Goal: Information Seeking & Learning: Learn about a topic

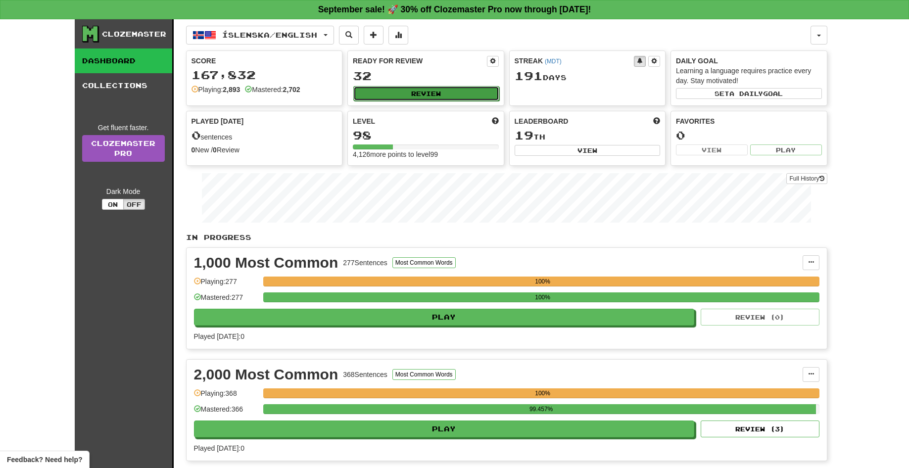
click at [408, 94] on button "Review" at bounding box center [426, 93] width 146 height 15
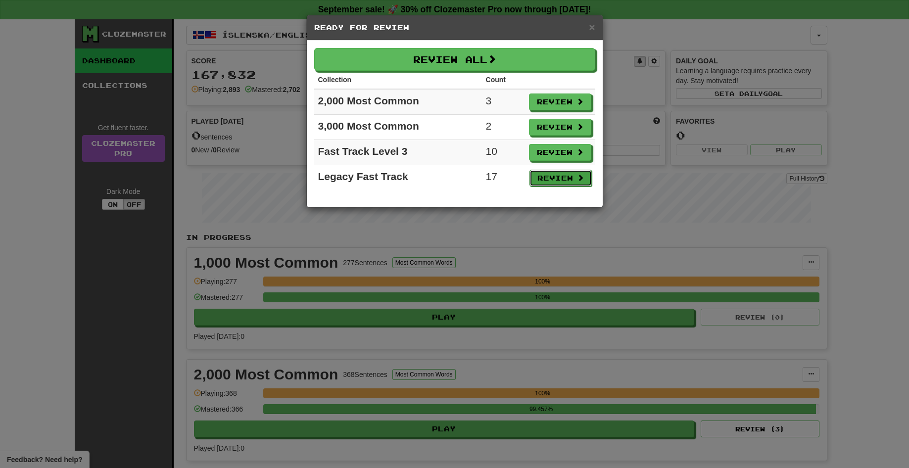
click at [555, 176] on button "Review" at bounding box center [560, 178] width 62 height 17
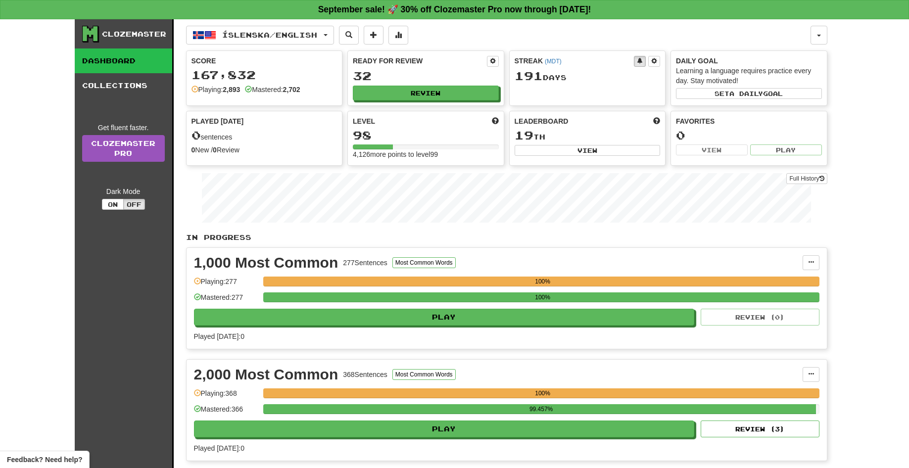
select select "**"
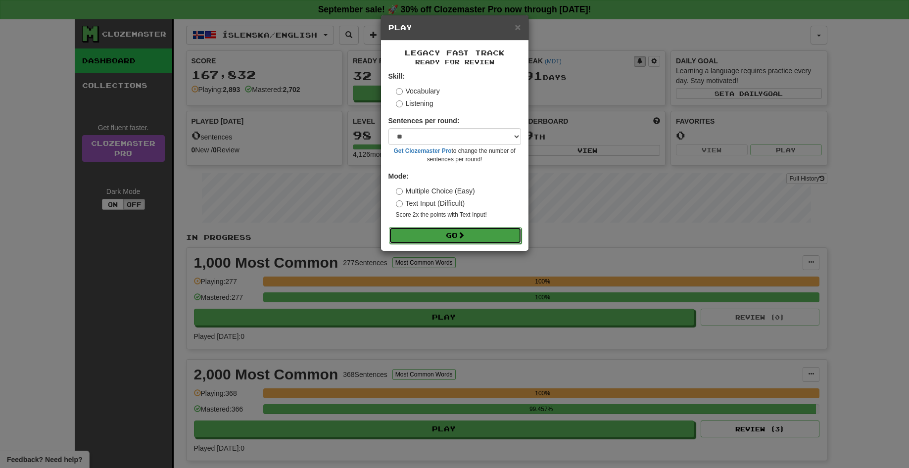
click at [460, 241] on button "Go" at bounding box center [455, 235] width 133 height 17
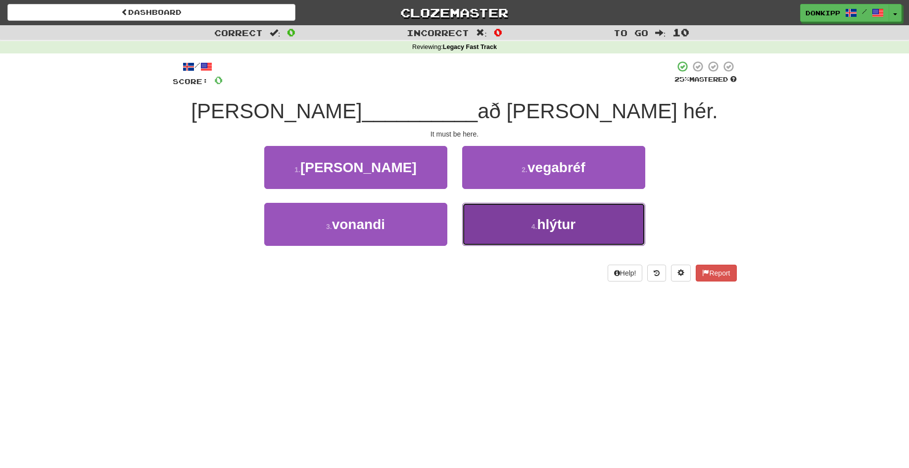
click at [533, 224] on small "4 ." at bounding box center [534, 227] width 6 height 8
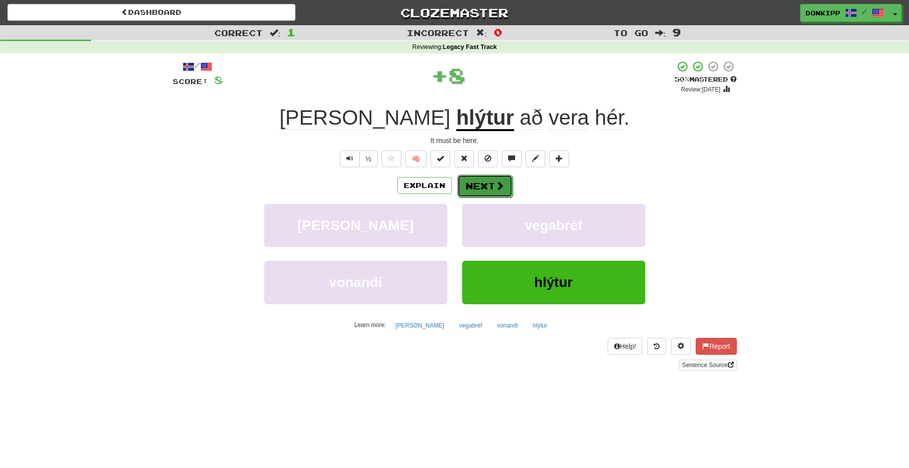
click at [477, 182] on button "Next" at bounding box center [484, 186] width 55 height 23
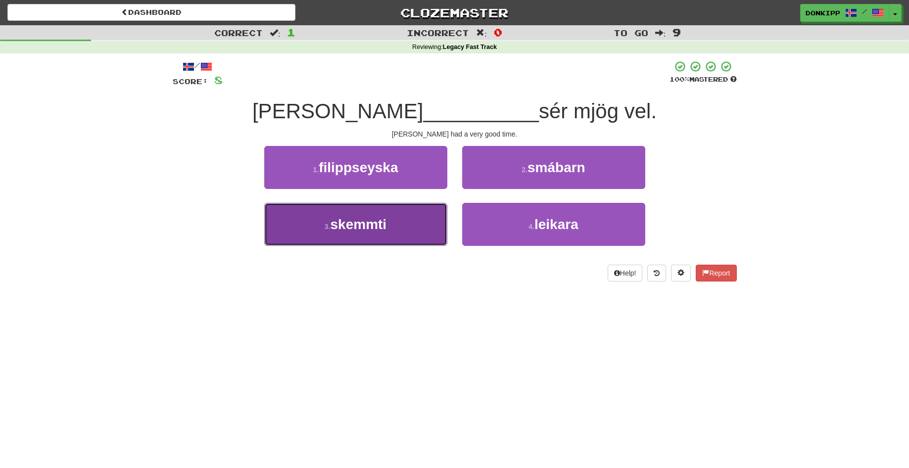
click at [399, 225] on button "3 . skemmti" at bounding box center [355, 224] width 183 height 43
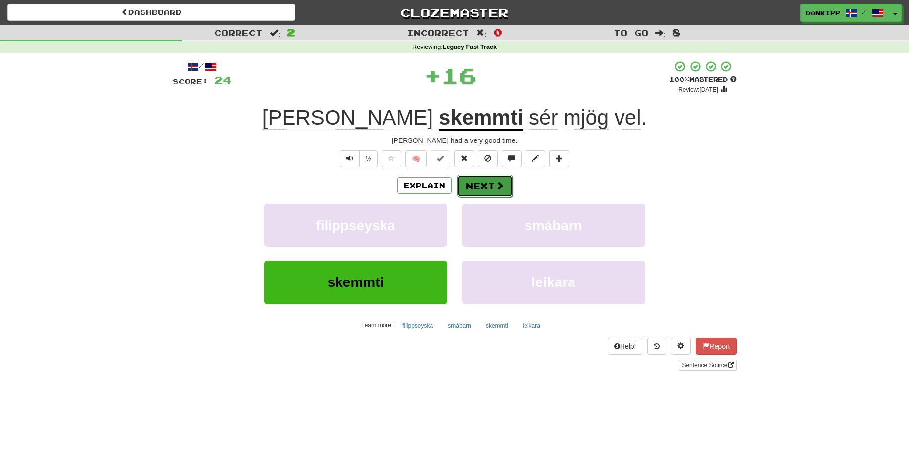
click at [485, 189] on button "Next" at bounding box center [484, 186] width 55 height 23
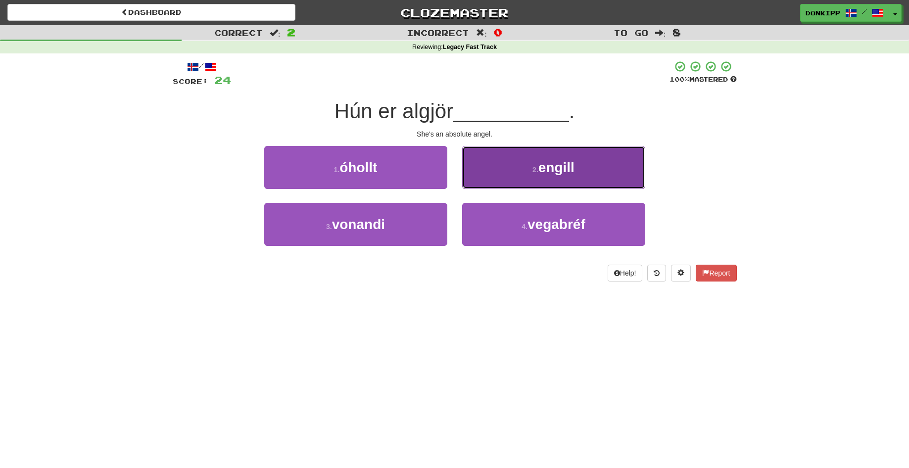
click at [517, 176] on button "2 . engill" at bounding box center [553, 167] width 183 height 43
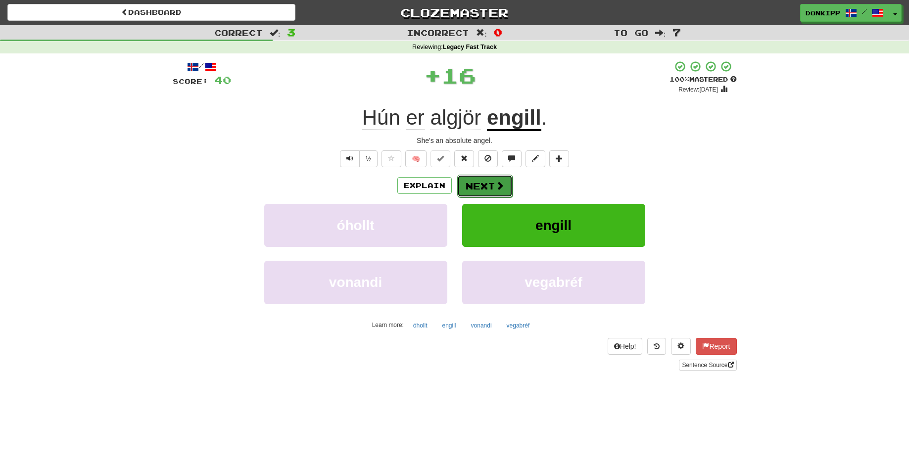
click at [478, 182] on button "Next" at bounding box center [484, 186] width 55 height 23
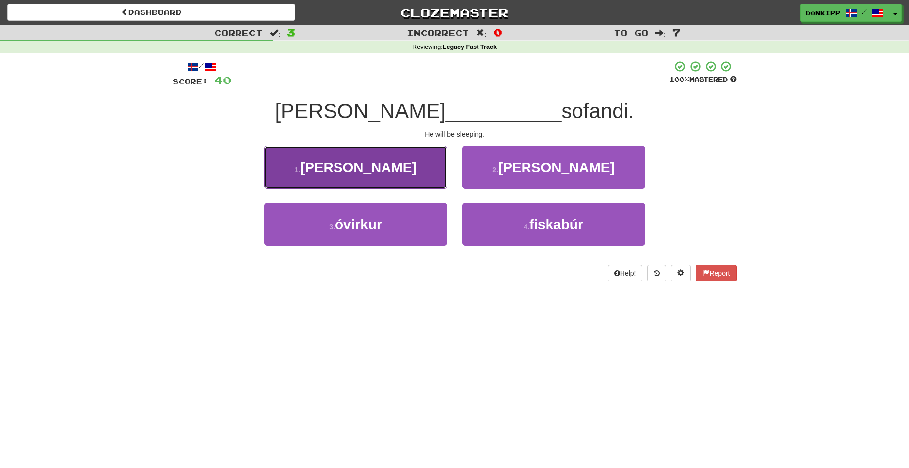
click at [401, 167] on button "1 . verða" at bounding box center [355, 167] width 183 height 43
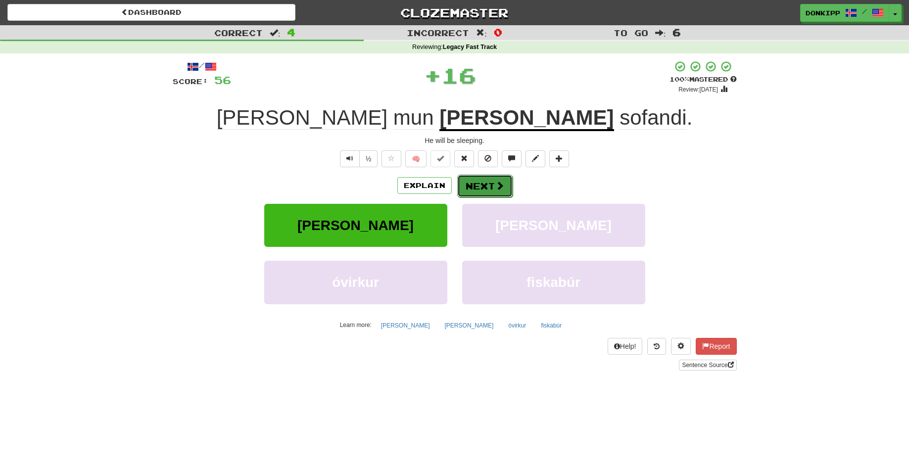
click at [484, 182] on button "Next" at bounding box center [484, 186] width 55 height 23
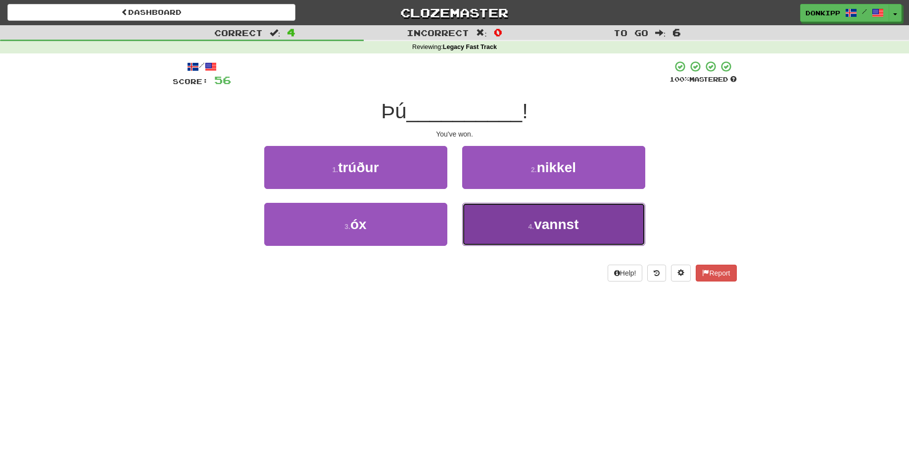
click at [504, 230] on button "4 . vannst" at bounding box center [553, 224] width 183 height 43
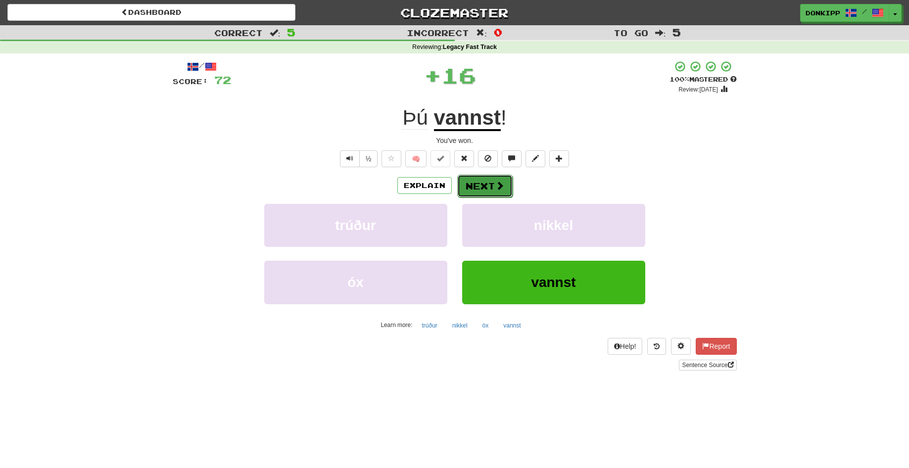
click at [485, 187] on button "Next" at bounding box center [484, 186] width 55 height 23
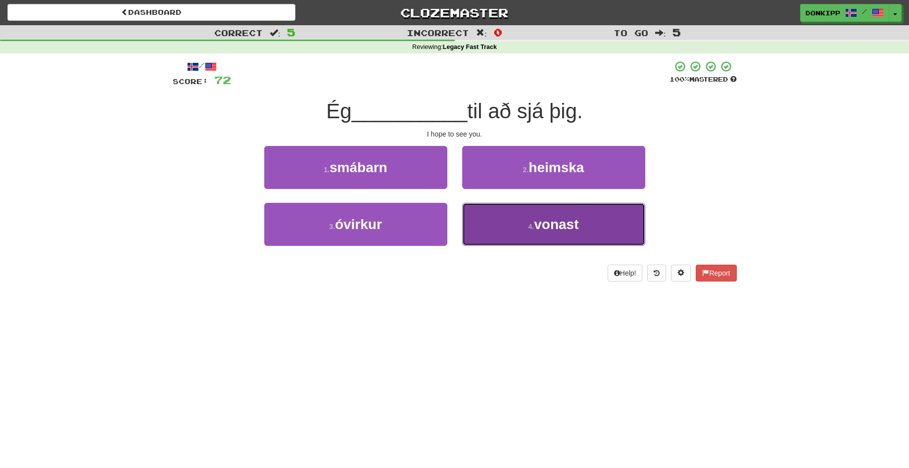
click at [506, 227] on button "4 . vonast" at bounding box center [553, 224] width 183 height 43
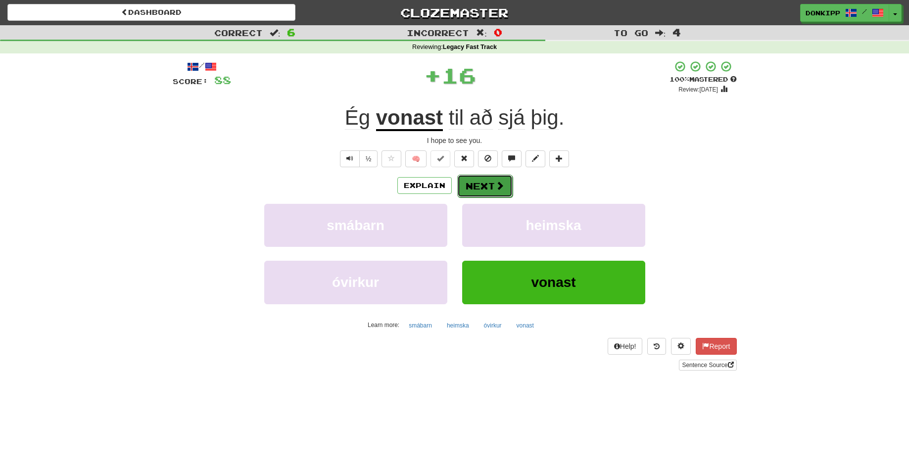
click at [486, 183] on button "Next" at bounding box center [484, 186] width 55 height 23
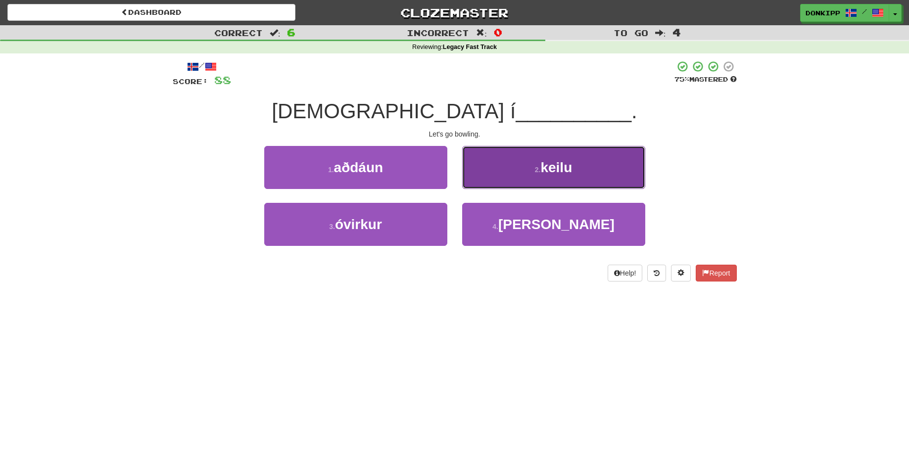
click at [514, 178] on button "2 . keilu" at bounding box center [553, 167] width 183 height 43
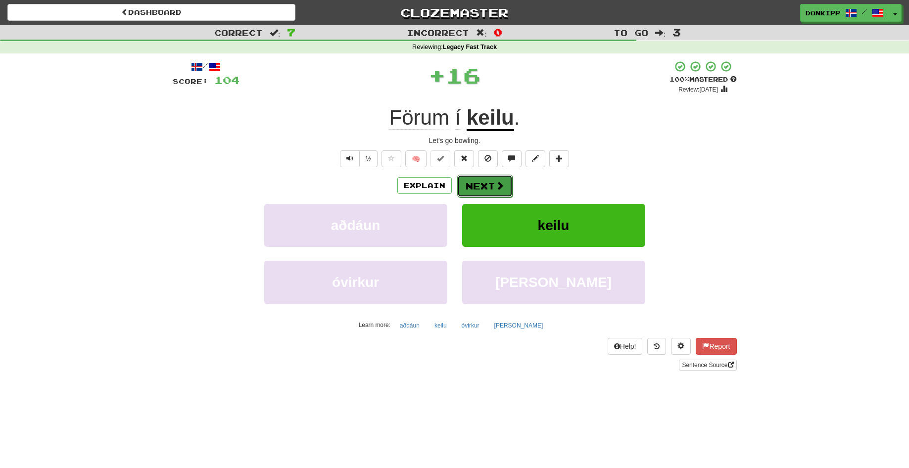
click at [487, 183] on button "Next" at bounding box center [484, 186] width 55 height 23
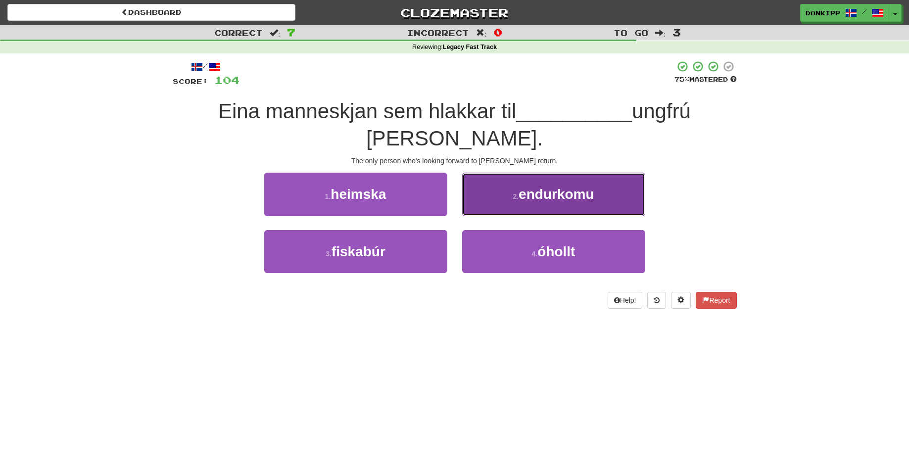
click at [532, 187] on span "endurkomu" at bounding box center [555, 194] width 75 height 15
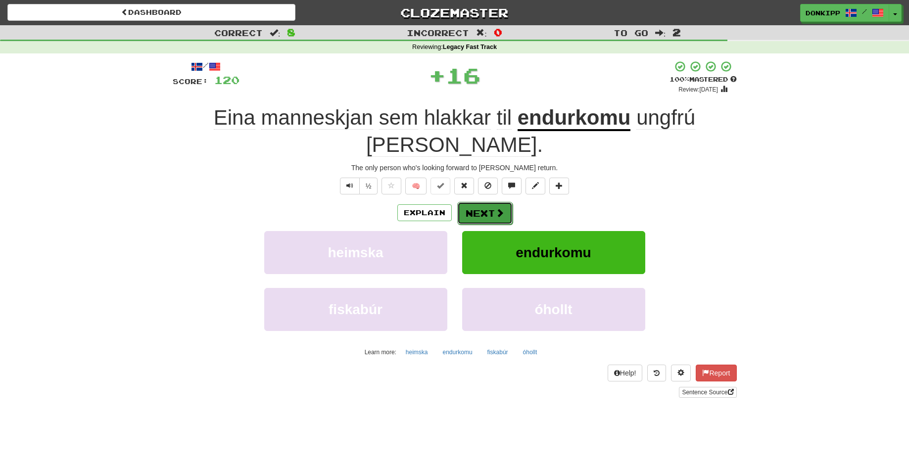
click at [494, 202] on button "Next" at bounding box center [484, 213] width 55 height 23
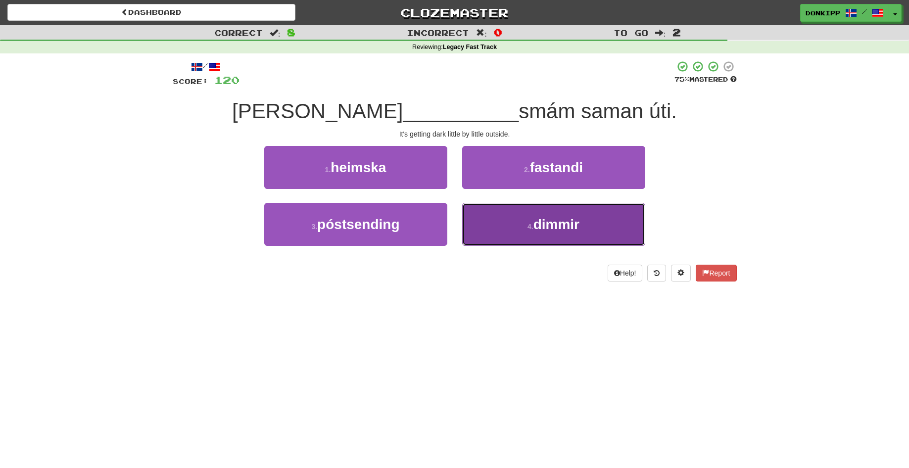
click at [539, 224] on span "dimmir" at bounding box center [556, 224] width 46 height 15
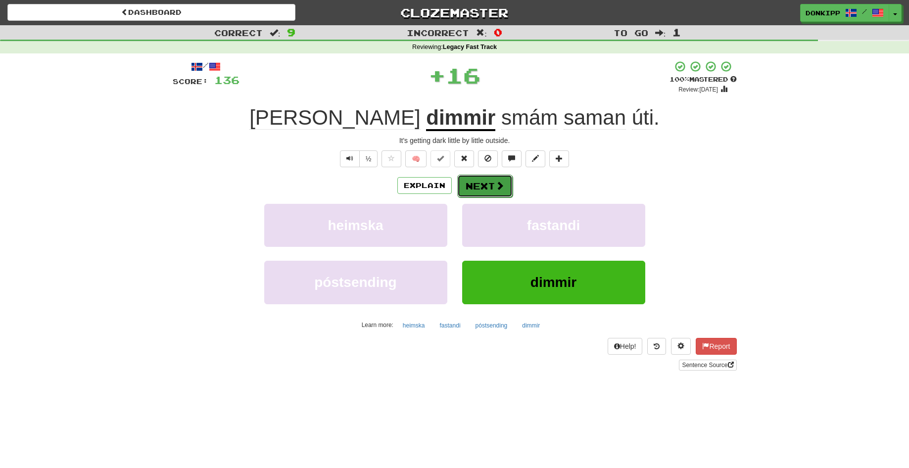
click at [495, 183] on span at bounding box center [499, 185] width 9 height 9
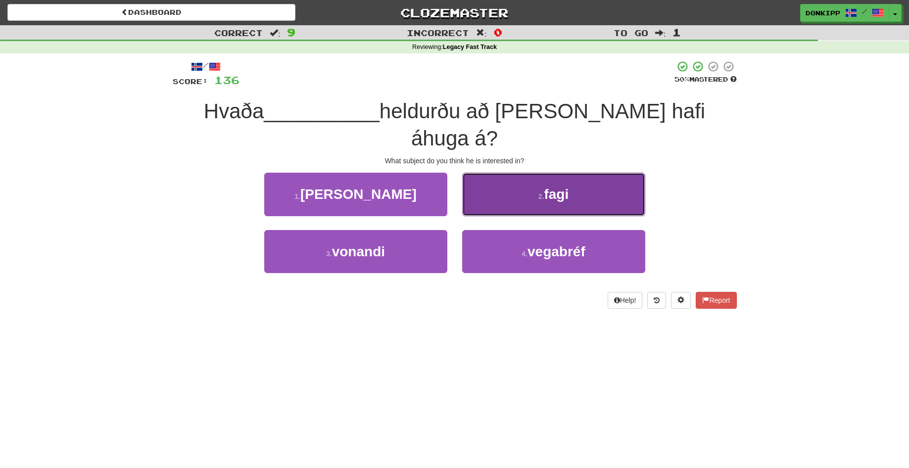
click at [505, 183] on button "2 . fagi" at bounding box center [553, 194] width 183 height 43
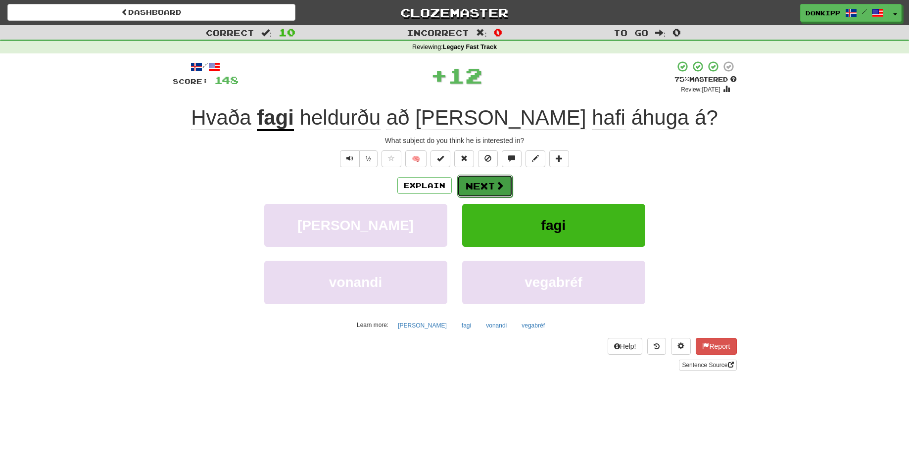
click at [480, 189] on button "Next" at bounding box center [484, 186] width 55 height 23
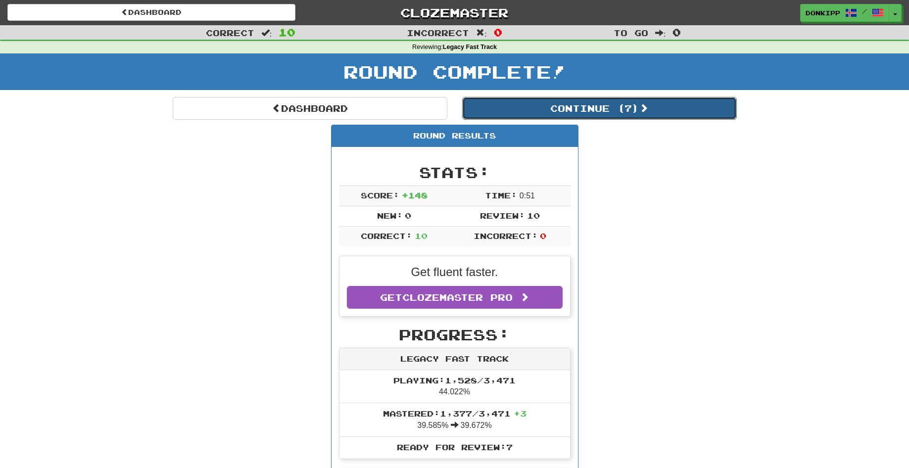
click at [618, 107] on button "Continue ( 7 )" at bounding box center [599, 108] width 275 height 23
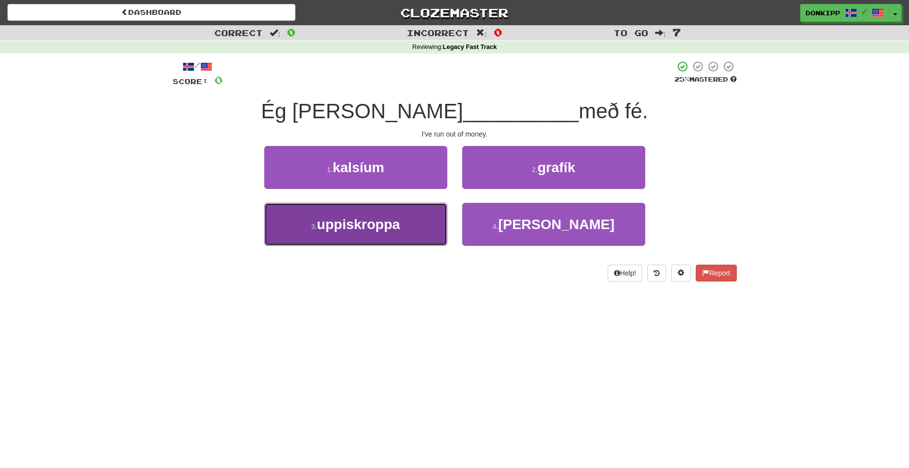
click at [408, 224] on button "3 . uppiskroppa" at bounding box center [355, 224] width 183 height 43
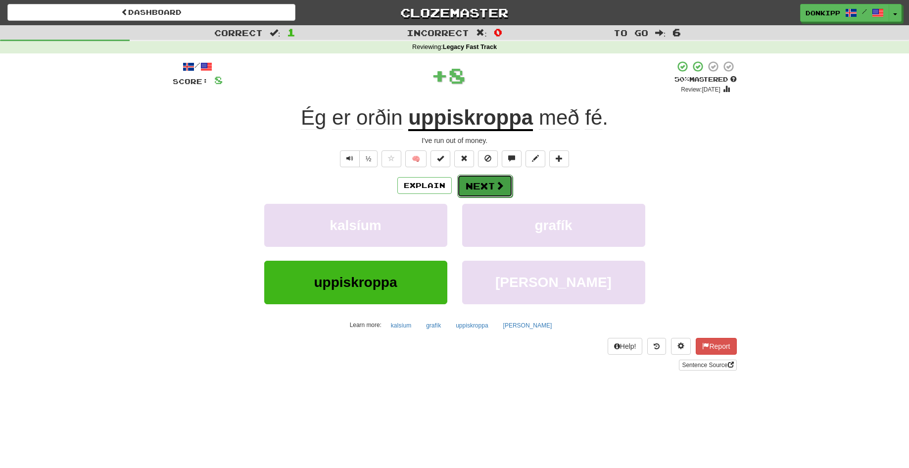
click at [488, 185] on button "Next" at bounding box center [484, 186] width 55 height 23
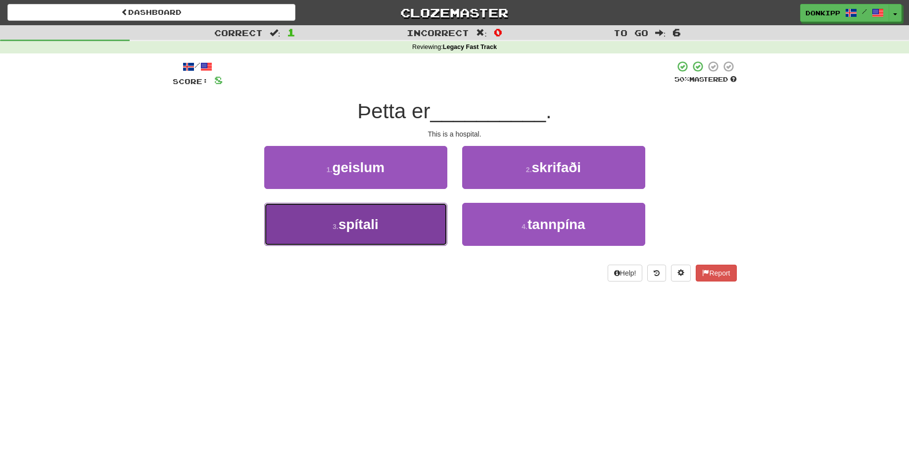
click at [427, 223] on button "3 . spítali" at bounding box center [355, 224] width 183 height 43
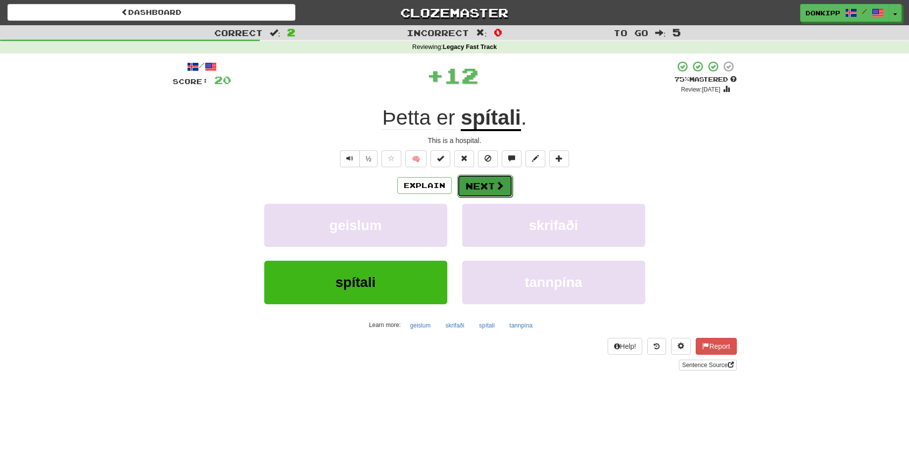
click at [488, 184] on button "Next" at bounding box center [484, 186] width 55 height 23
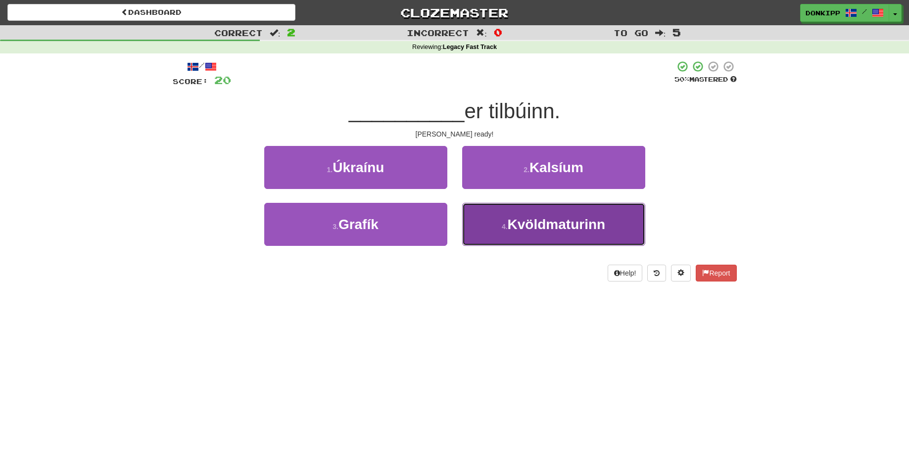
click at [504, 227] on small "4 ." at bounding box center [505, 227] width 6 height 8
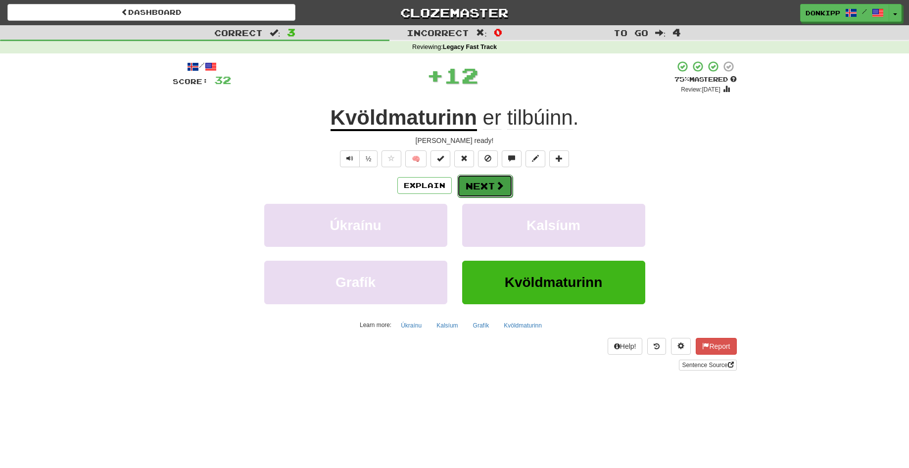
click at [483, 183] on button "Next" at bounding box center [484, 186] width 55 height 23
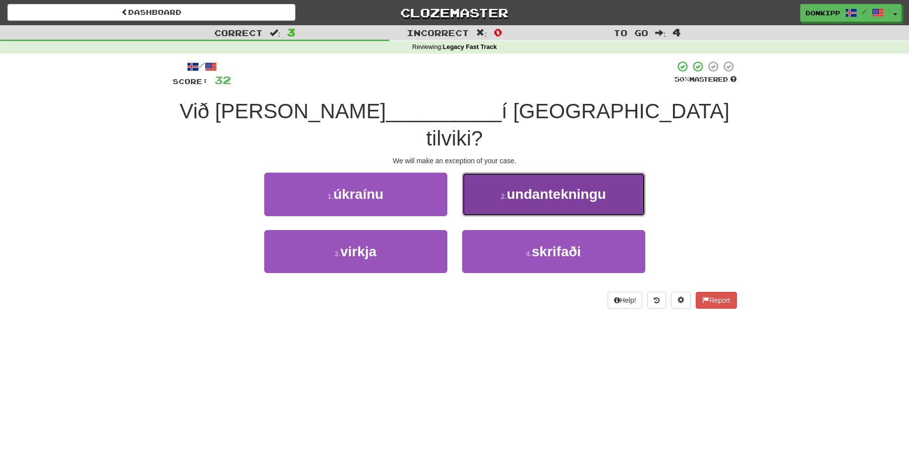
click at [519, 187] on span "undantekningu" at bounding box center [556, 194] width 99 height 15
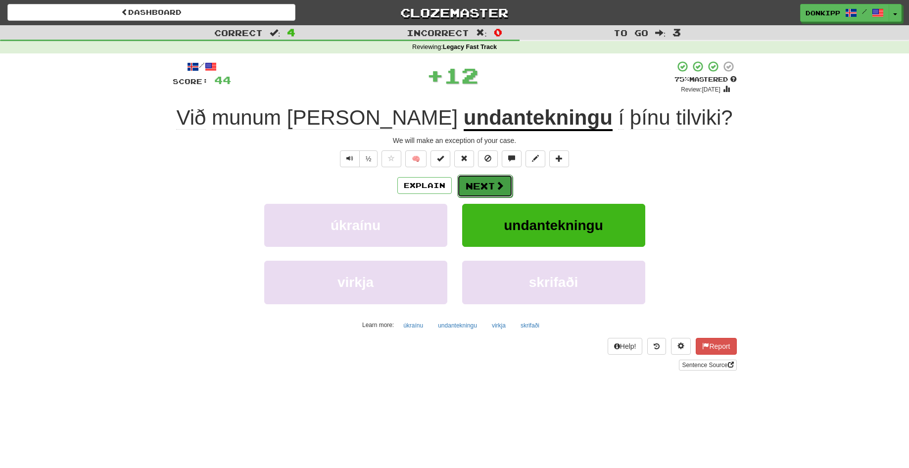
click at [487, 182] on button "Next" at bounding box center [484, 186] width 55 height 23
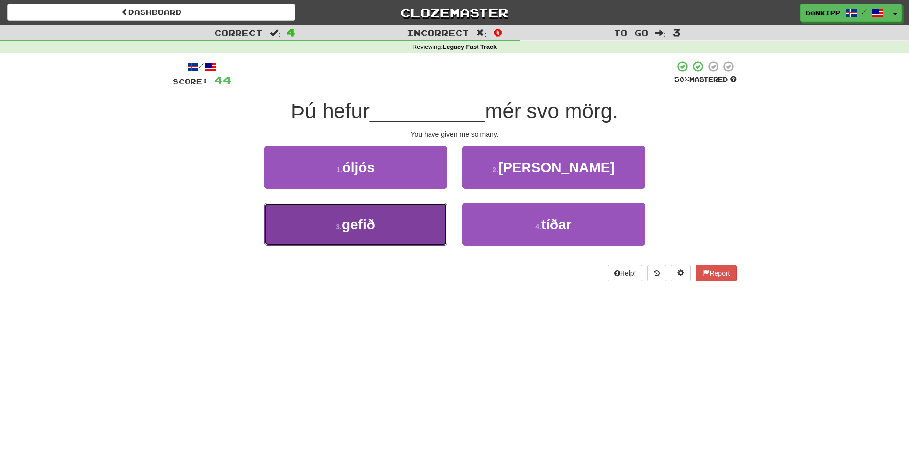
click at [437, 208] on button "3 . gefið" at bounding box center [355, 224] width 183 height 43
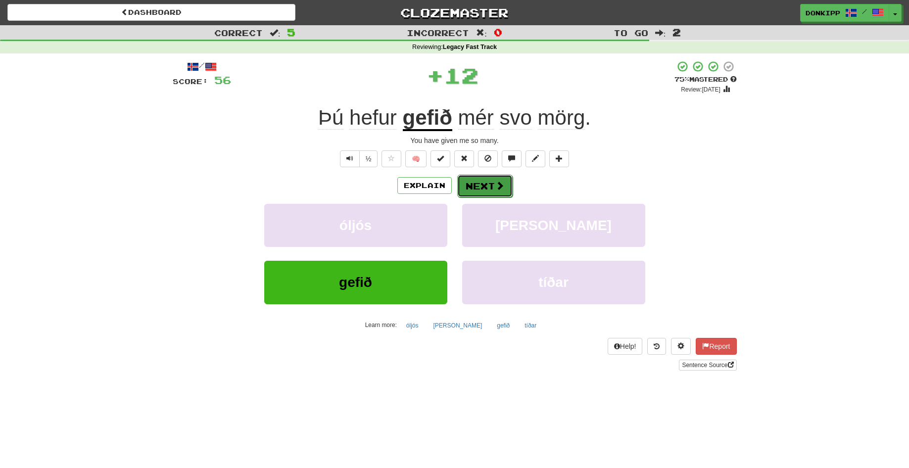
click at [489, 187] on button "Next" at bounding box center [484, 186] width 55 height 23
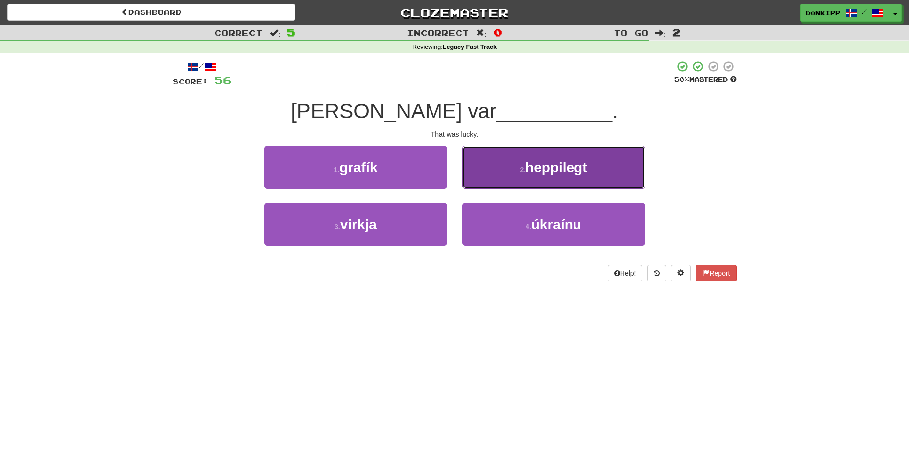
click at [522, 167] on small "2 ." at bounding box center [522, 170] width 6 height 8
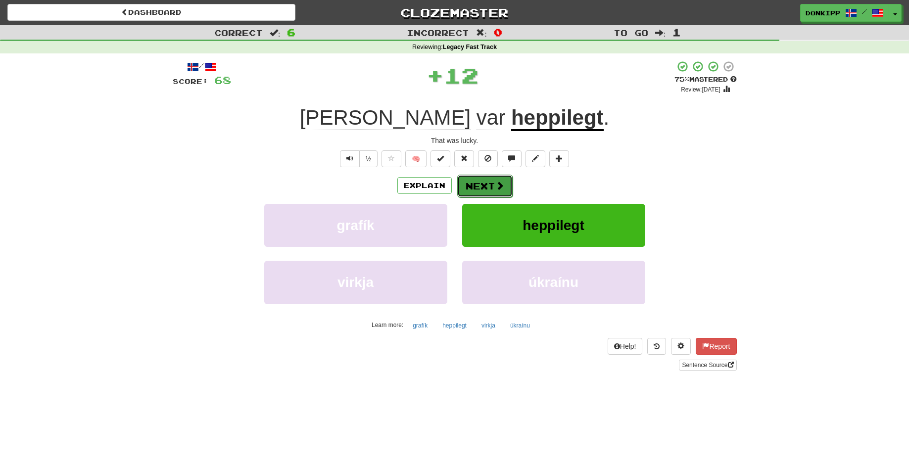
click at [484, 187] on button "Next" at bounding box center [484, 186] width 55 height 23
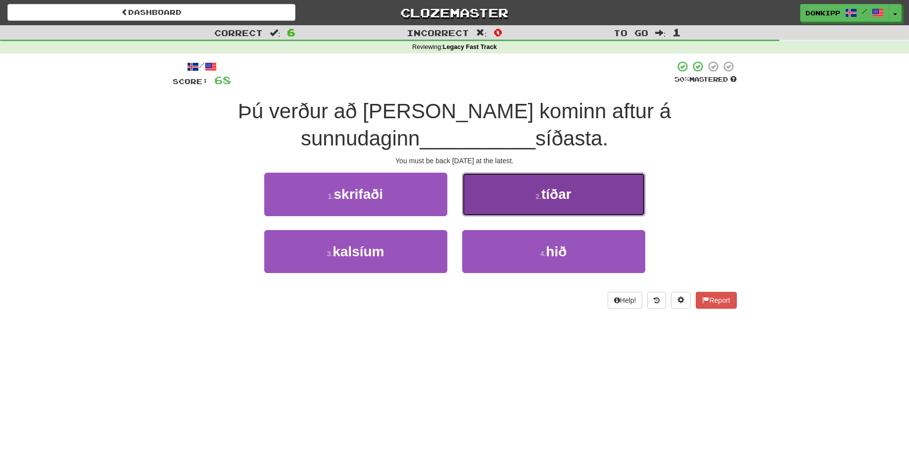
click at [520, 197] on button "2 . tíðar" at bounding box center [553, 194] width 183 height 43
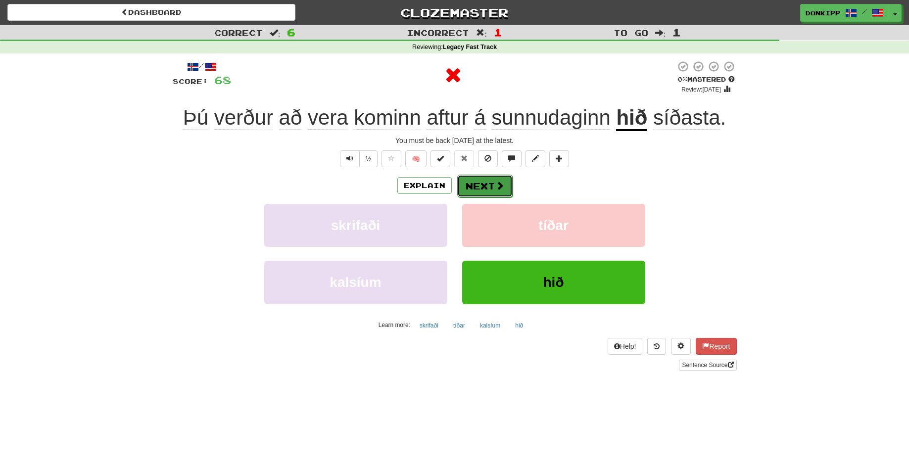
click at [479, 187] on button "Next" at bounding box center [484, 186] width 55 height 23
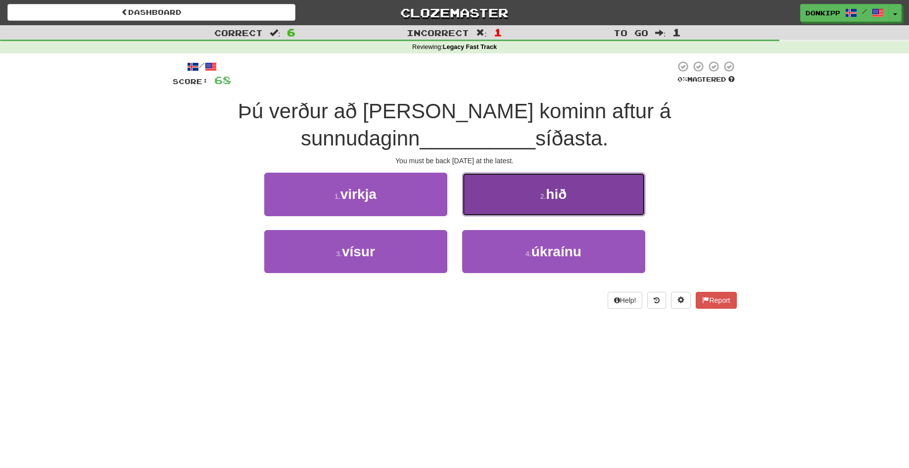
click at [518, 193] on button "2 . hið" at bounding box center [553, 194] width 183 height 43
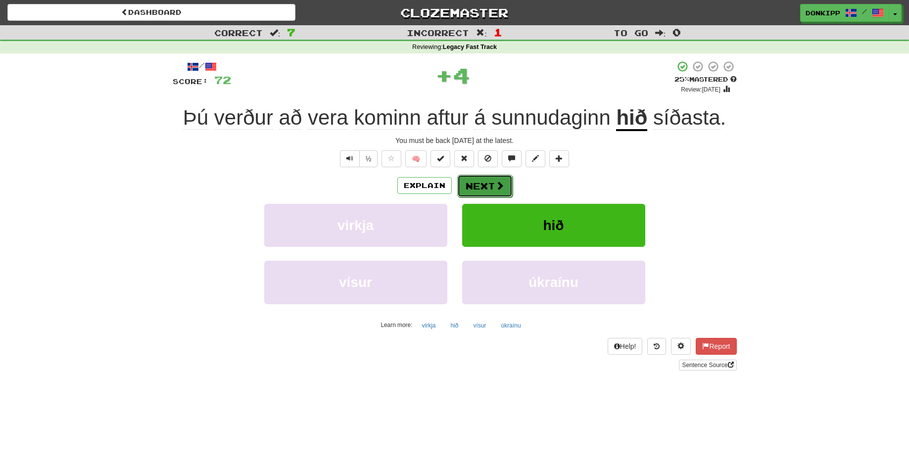
click at [485, 186] on button "Next" at bounding box center [484, 186] width 55 height 23
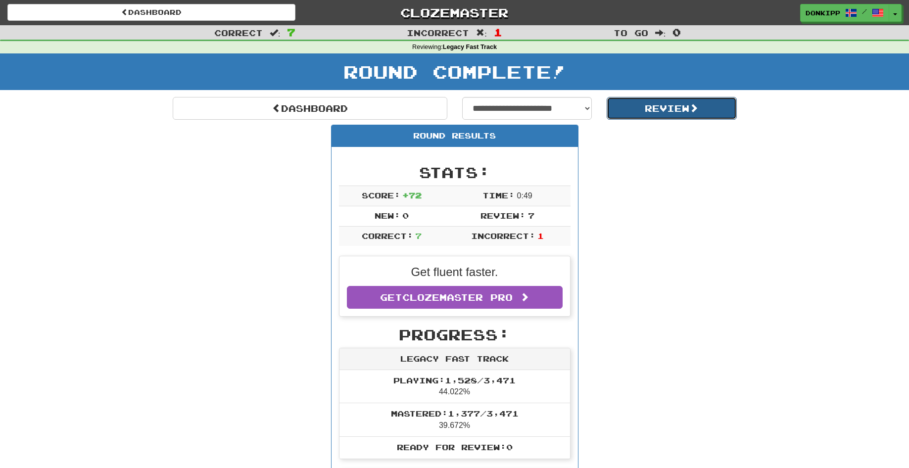
click at [667, 104] on button "Review" at bounding box center [672, 108] width 130 height 23
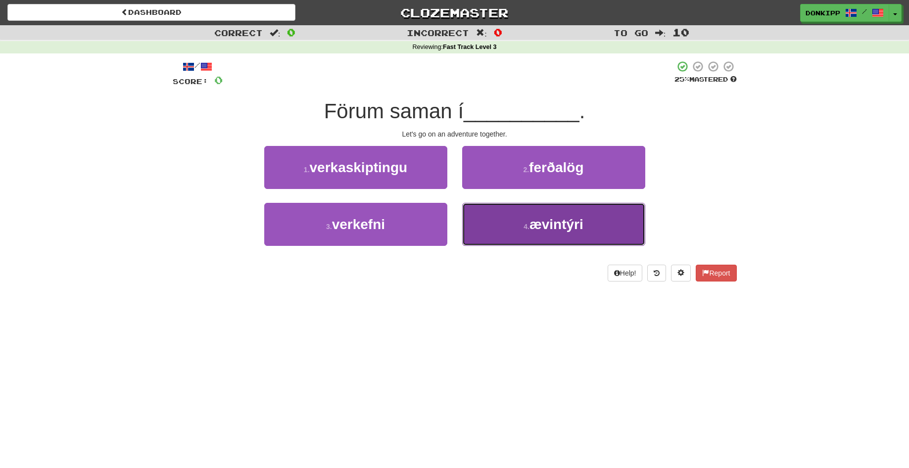
click at [506, 227] on button "4 . ævintýri" at bounding box center [553, 224] width 183 height 43
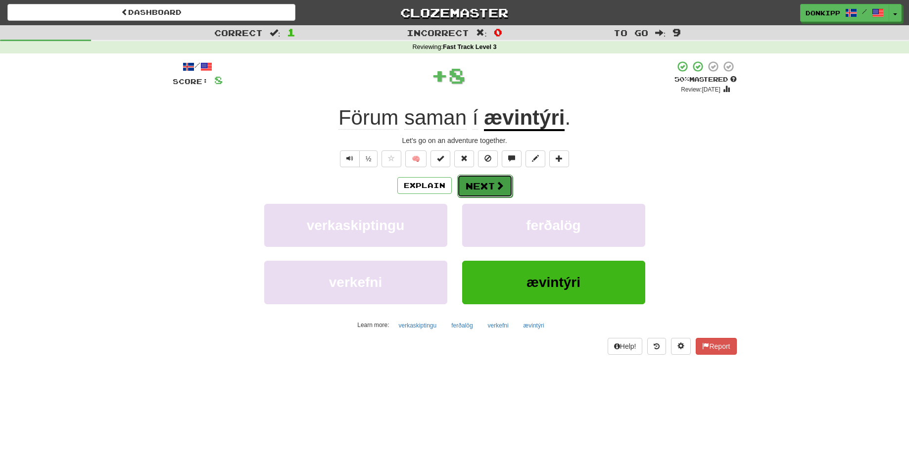
click at [483, 185] on button "Next" at bounding box center [484, 186] width 55 height 23
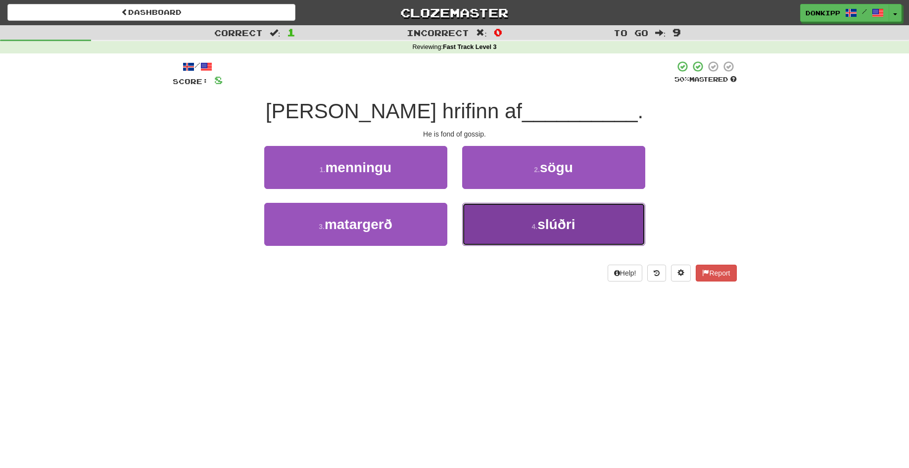
click at [540, 229] on span "slúðri" at bounding box center [556, 224] width 38 height 15
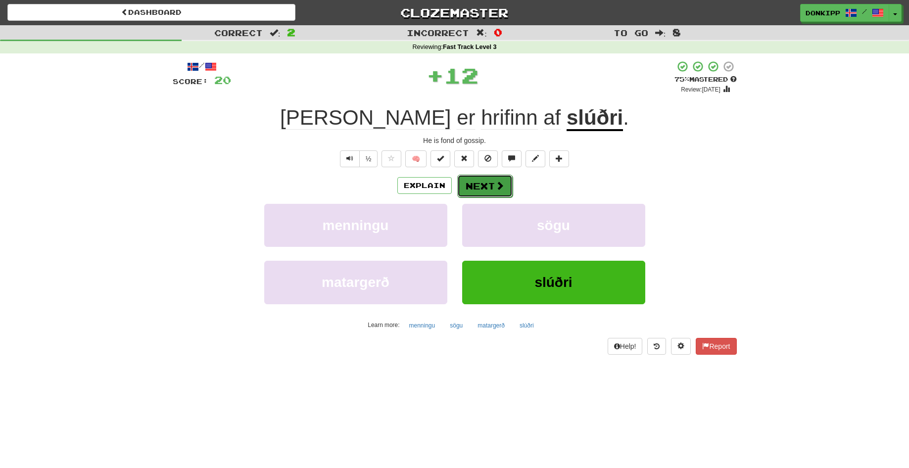
click at [478, 182] on button "Next" at bounding box center [484, 186] width 55 height 23
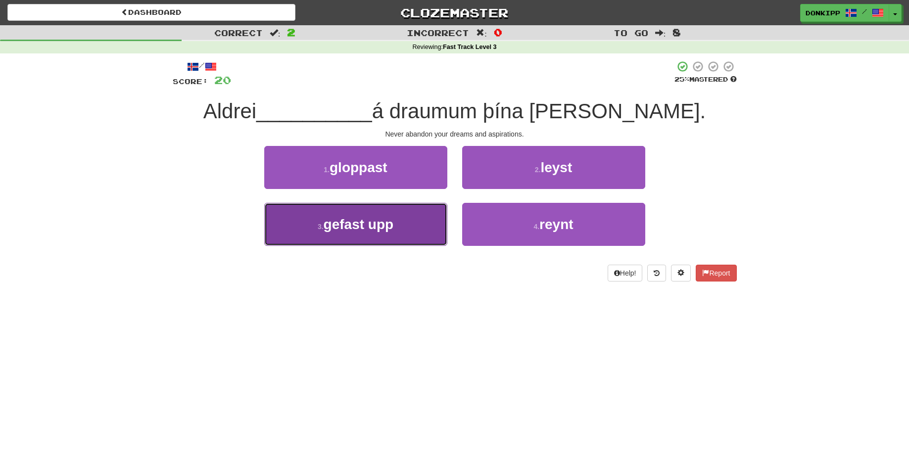
click at [384, 222] on span "gefast upp" at bounding box center [359, 224] width 70 height 15
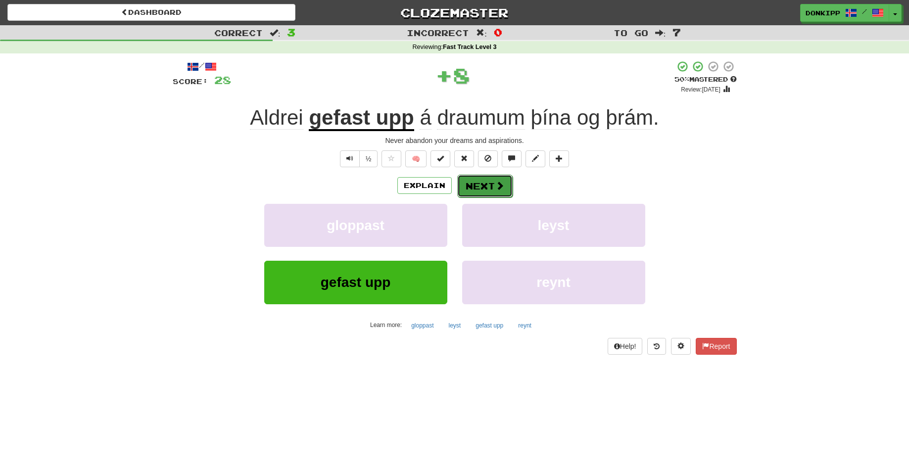
click at [480, 184] on button "Next" at bounding box center [484, 186] width 55 height 23
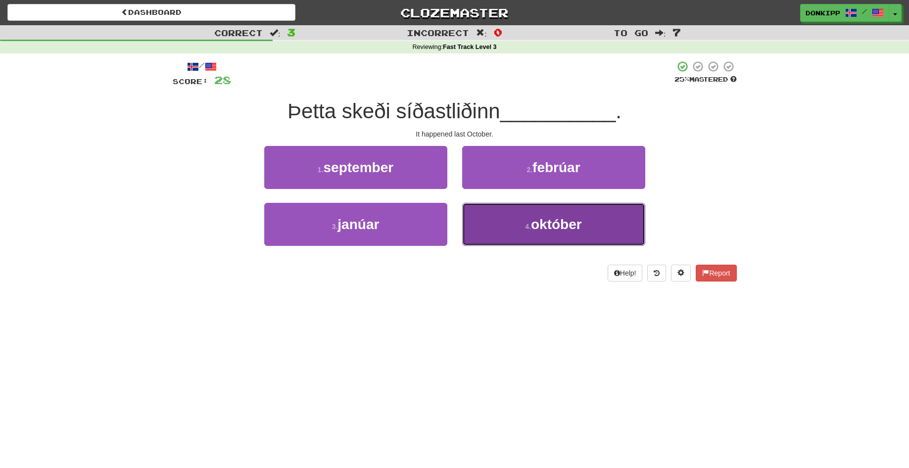
click at [527, 230] on small "4 ." at bounding box center [528, 227] width 6 height 8
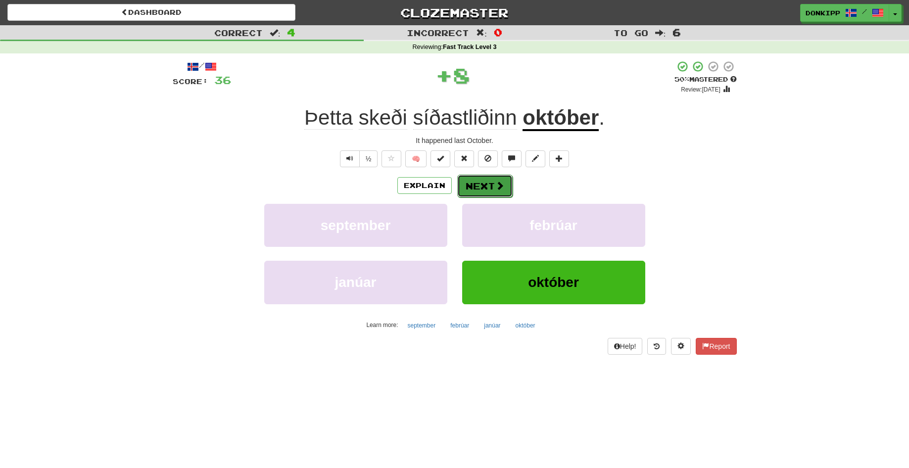
click at [485, 179] on button "Next" at bounding box center [484, 186] width 55 height 23
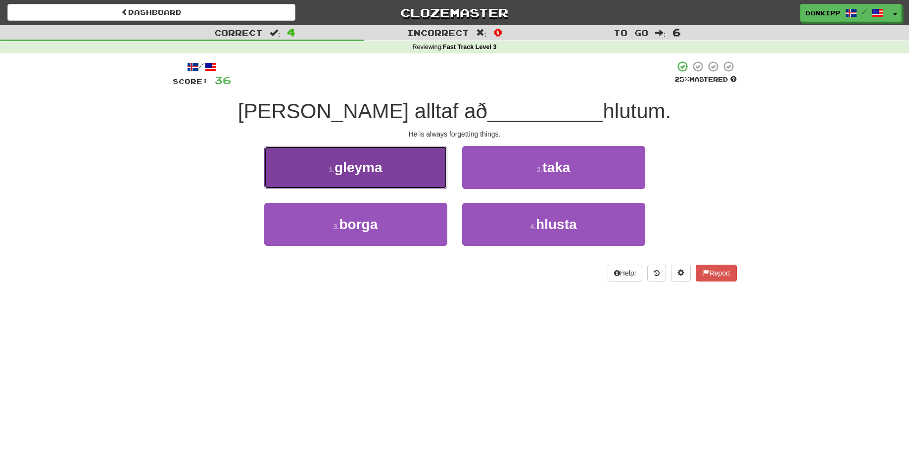
click at [408, 158] on button "1 . gleyma" at bounding box center [355, 167] width 183 height 43
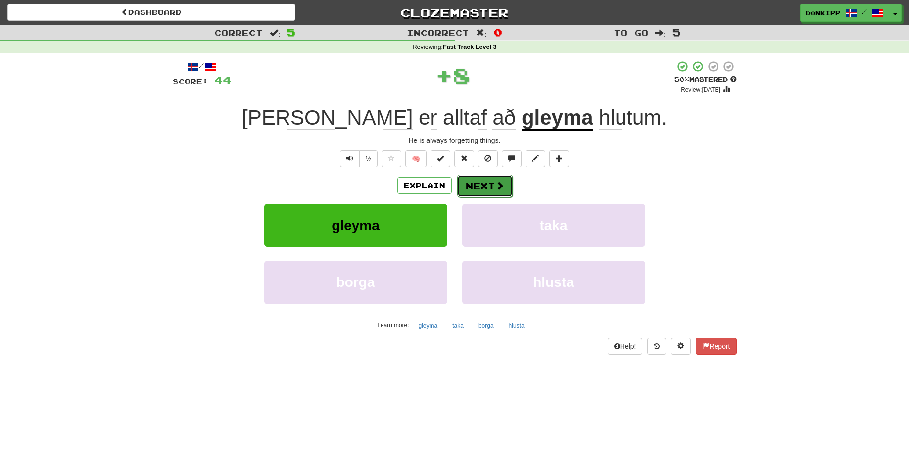
click at [482, 184] on button "Next" at bounding box center [484, 186] width 55 height 23
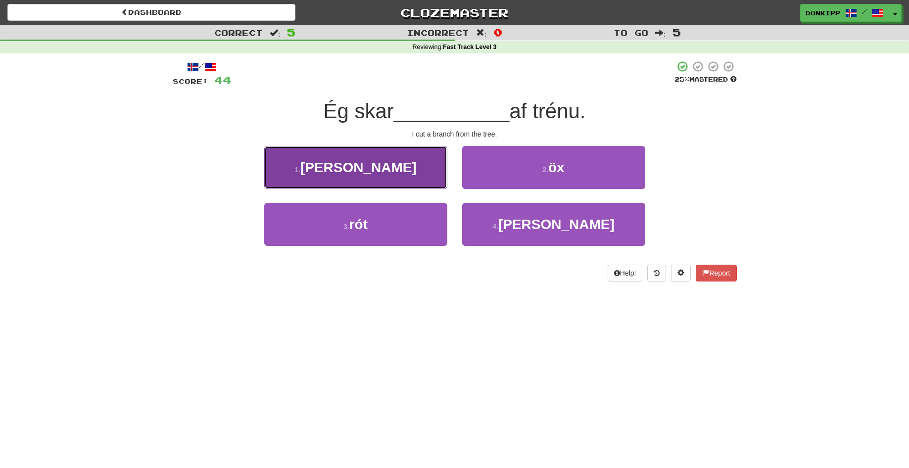
click at [408, 163] on button "1 . grein" at bounding box center [355, 167] width 183 height 43
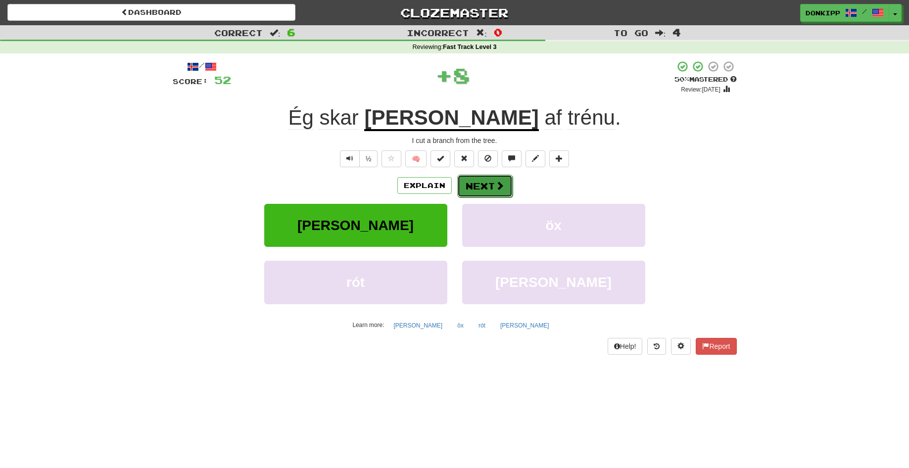
click at [489, 180] on button "Next" at bounding box center [484, 186] width 55 height 23
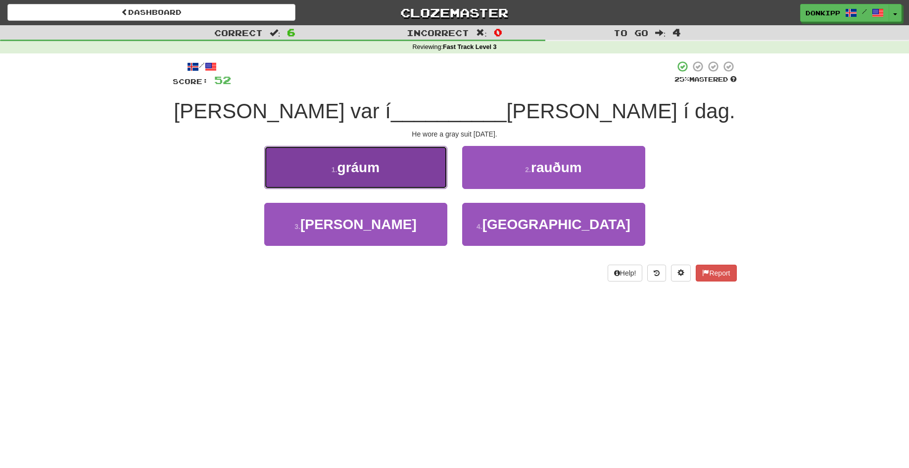
click at [408, 172] on button "1 . gráum" at bounding box center [355, 167] width 183 height 43
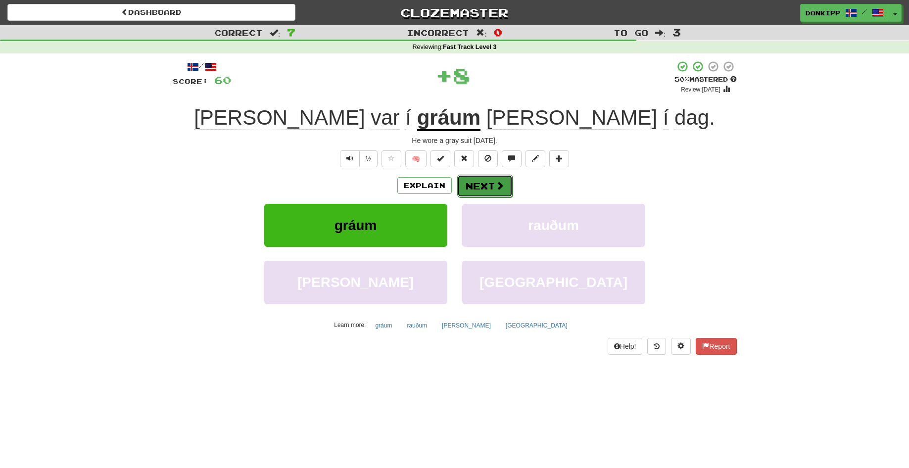
click at [478, 183] on button "Next" at bounding box center [484, 186] width 55 height 23
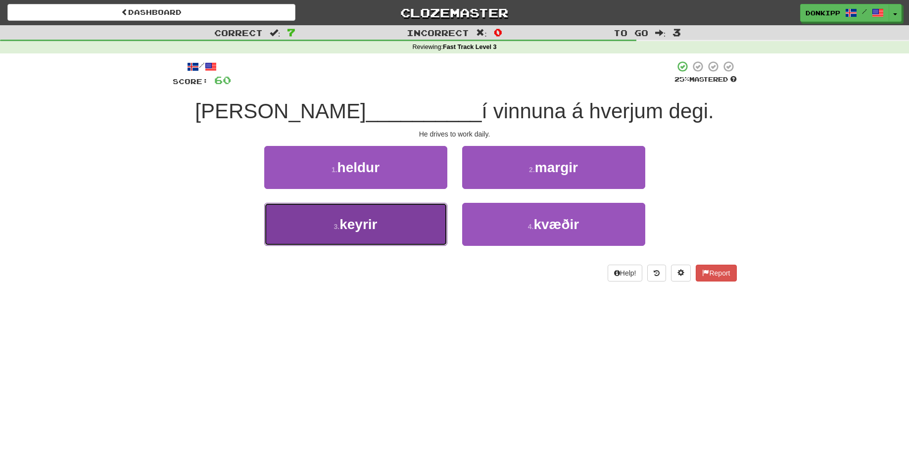
click at [418, 225] on button "3 . keyrir" at bounding box center [355, 224] width 183 height 43
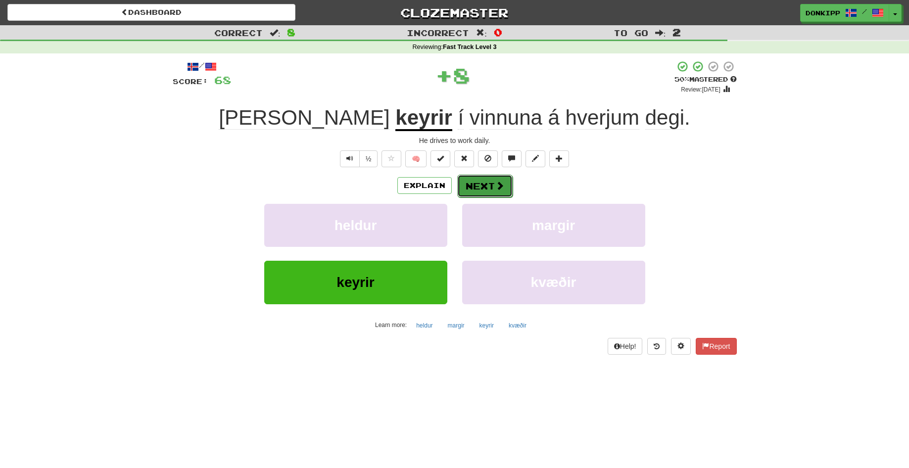
click at [489, 192] on button "Next" at bounding box center [484, 186] width 55 height 23
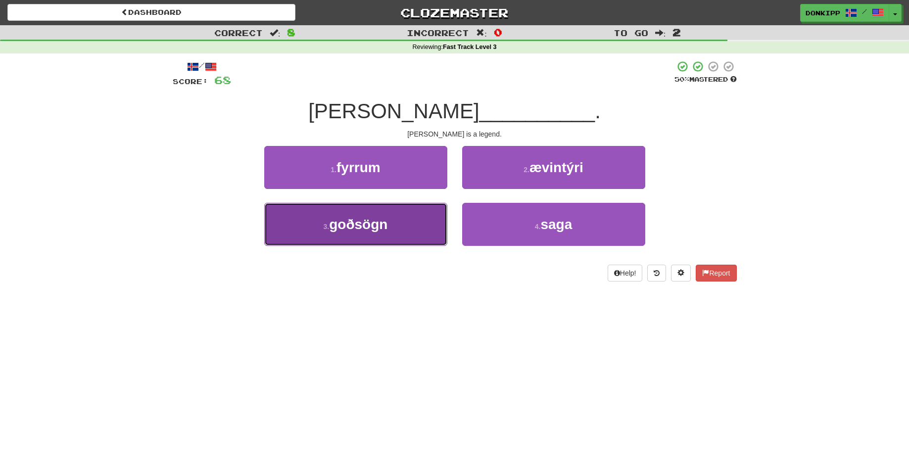
click at [418, 222] on button "3 . goðsögn" at bounding box center [355, 224] width 183 height 43
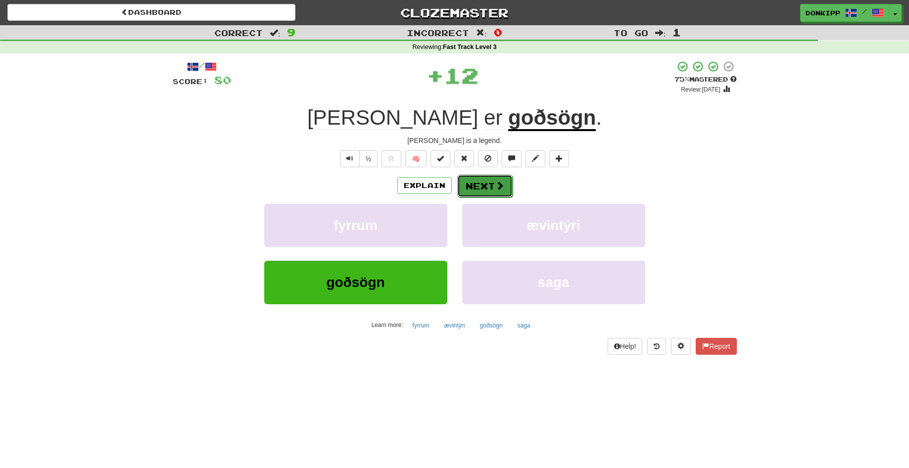
click at [479, 184] on button "Next" at bounding box center [484, 186] width 55 height 23
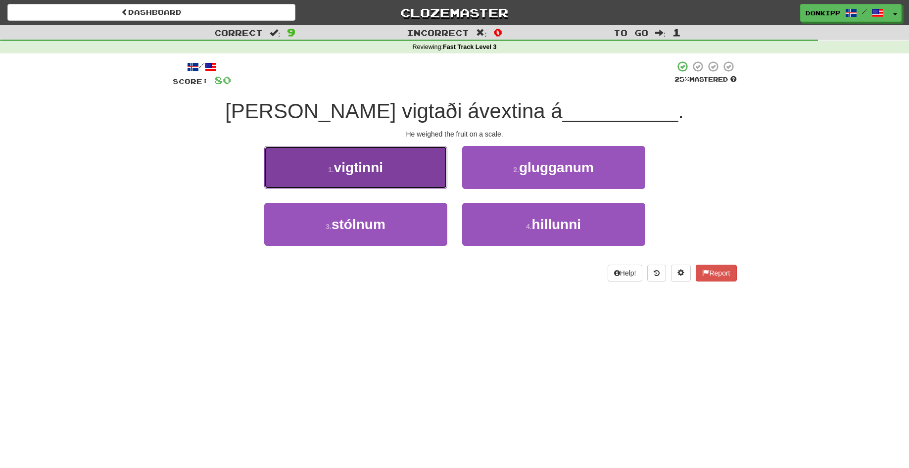
click at [421, 169] on button "1 . vigtinni" at bounding box center [355, 167] width 183 height 43
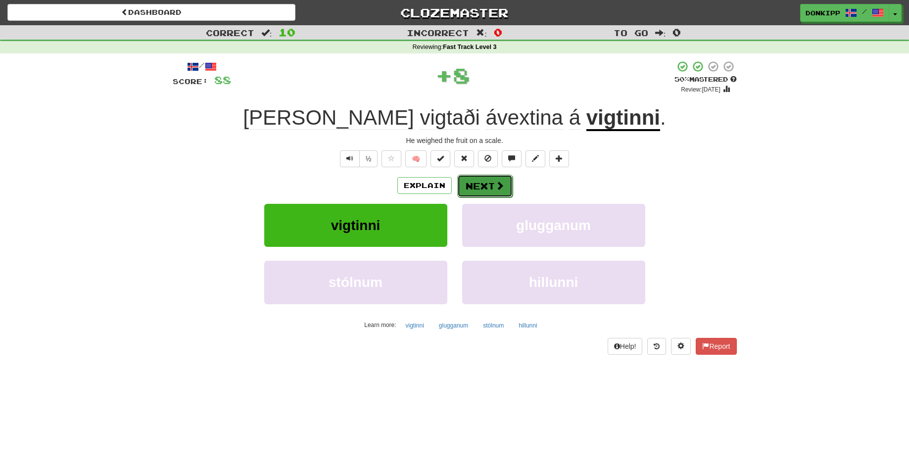
click at [478, 182] on button "Next" at bounding box center [484, 186] width 55 height 23
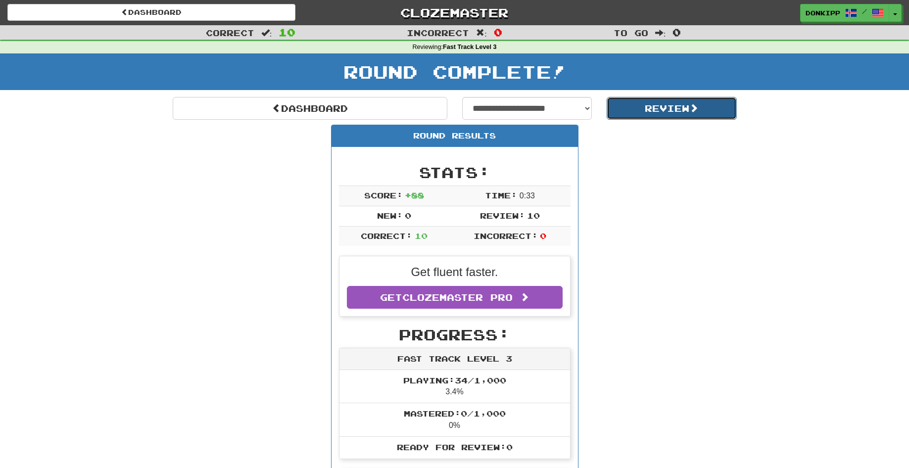
click at [676, 106] on button "Review" at bounding box center [672, 108] width 130 height 23
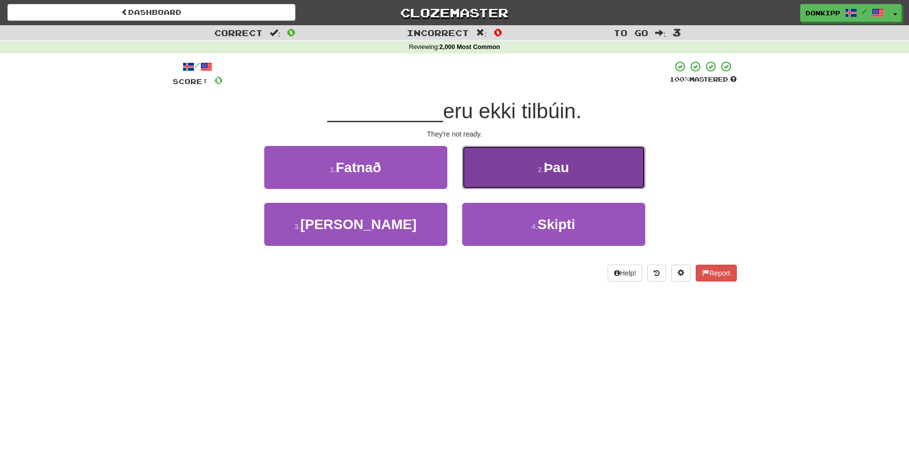
click at [547, 170] on span "Þau" at bounding box center [556, 167] width 25 height 15
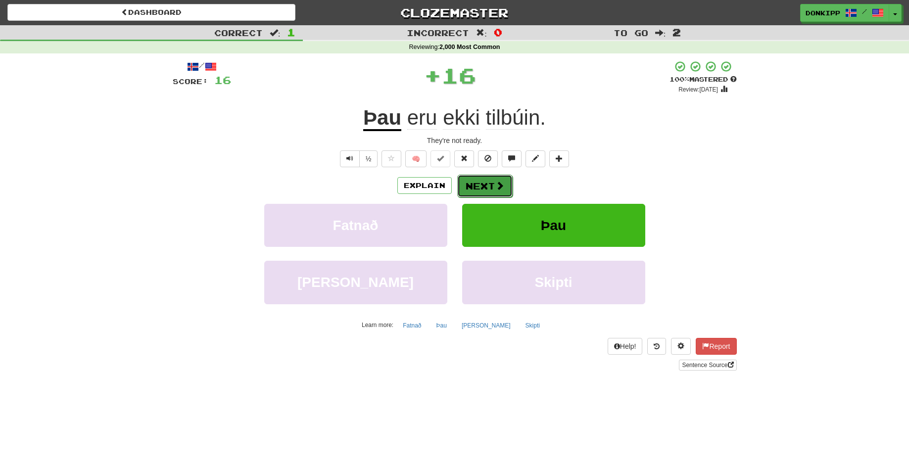
click at [485, 188] on button "Next" at bounding box center [484, 186] width 55 height 23
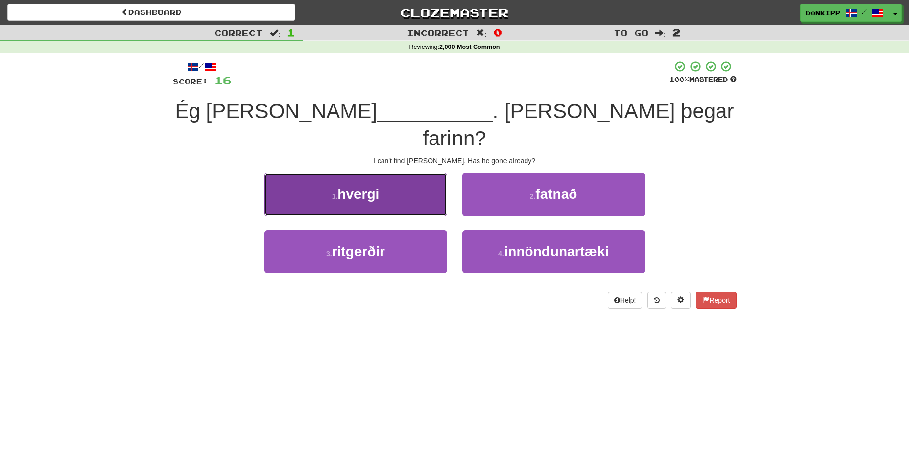
click at [426, 173] on button "1 . hvergi" at bounding box center [355, 194] width 183 height 43
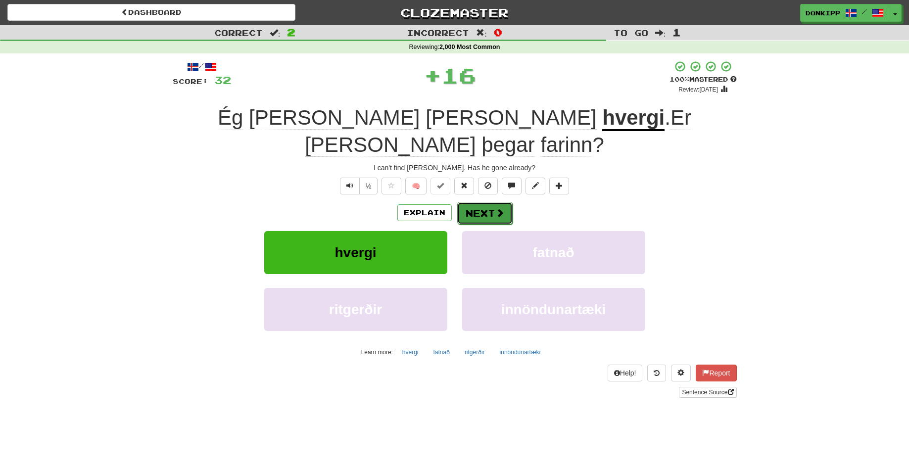
click at [484, 202] on button "Next" at bounding box center [484, 213] width 55 height 23
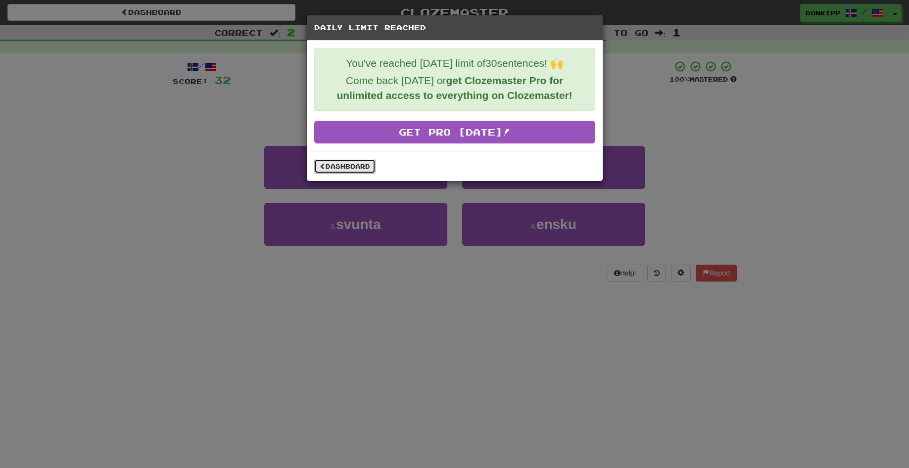
click at [347, 166] on link "Dashboard" at bounding box center [344, 166] width 61 height 15
